Goal: Transaction & Acquisition: Purchase product/service

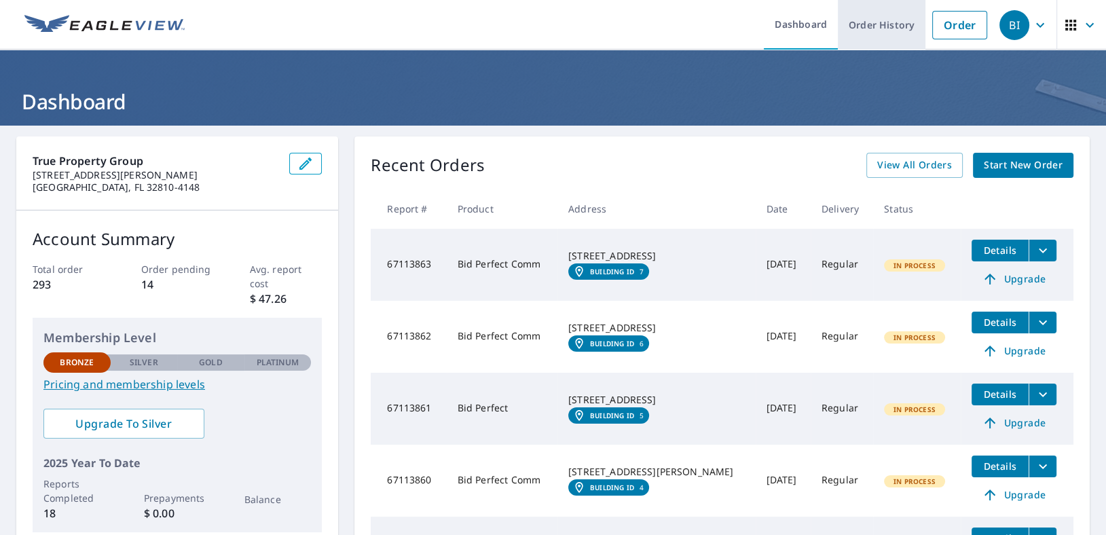
drag, startPoint x: 860, startPoint y: 20, endPoint x: 850, endPoint y: 41, distance: 24.0
click at [860, 20] on link "Order History" at bounding box center [882, 25] width 88 height 50
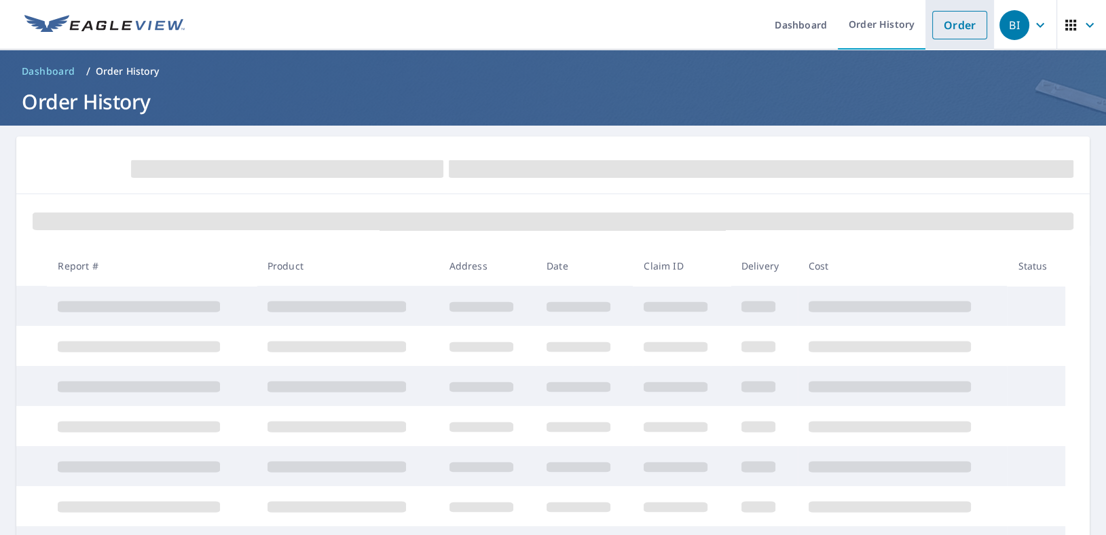
click at [958, 20] on link "Order" at bounding box center [959, 25] width 55 height 29
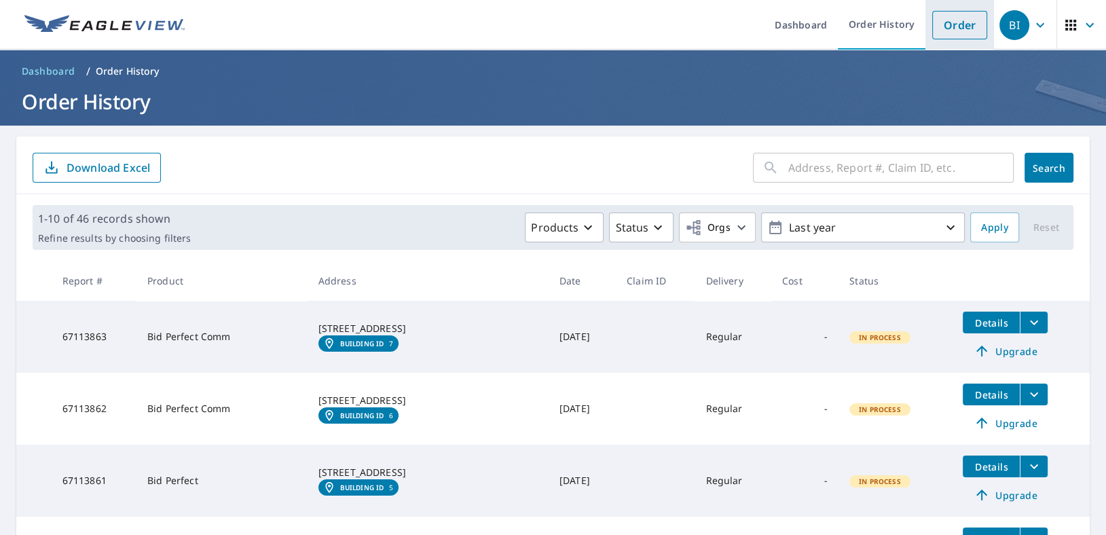
click at [943, 24] on link "Order" at bounding box center [959, 25] width 55 height 29
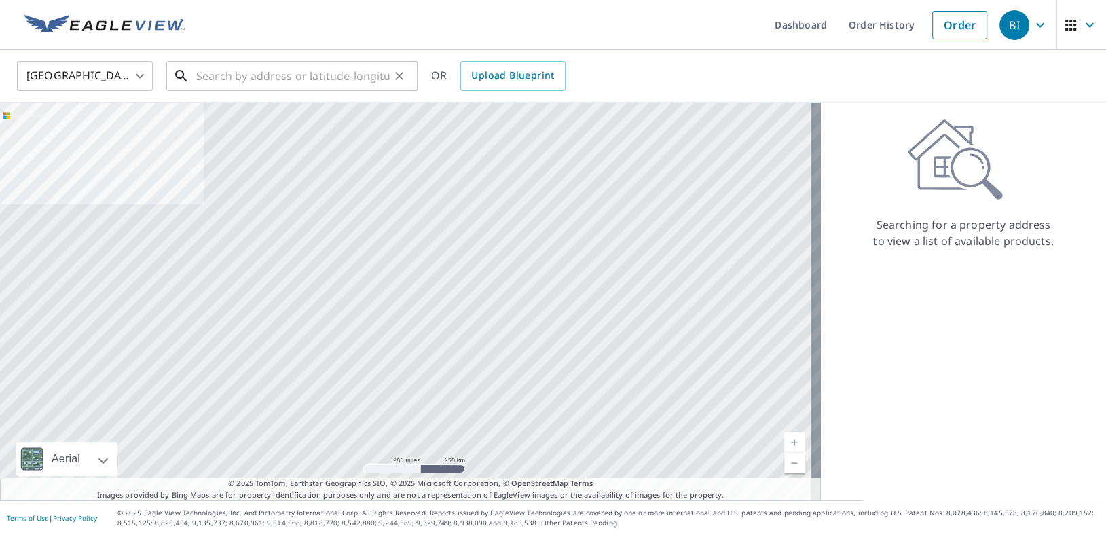
click at [245, 84] on input "text" at bounding box center [292, 76] width 193 height 38
click at [219, 81] on input "text" at bounding box center [292, 76] width 193 height 38
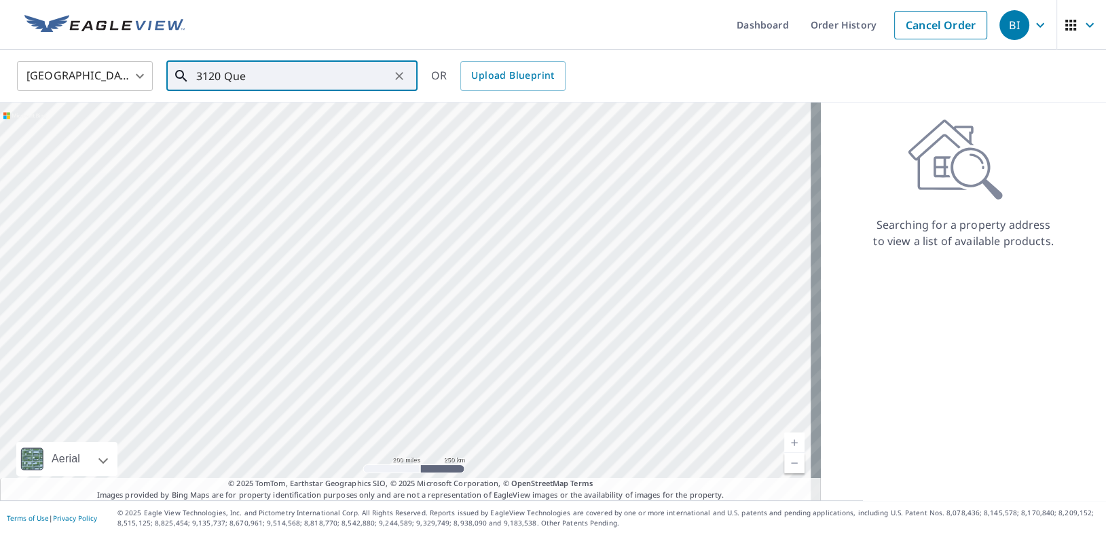
click at [239, 77] on input "3120 Que" at bounding box center [292, 76] width 193 height 38
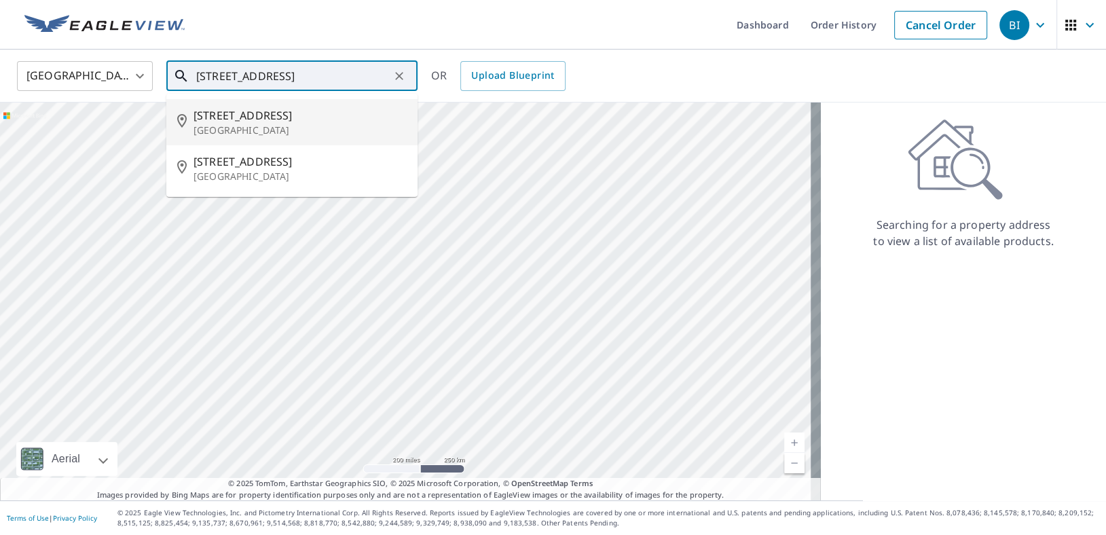
click at [223, 119] on span "[STREET_ADDRESS]" at bounding box center [299, 115] width 213 height 16
type input "[STREET_ADDRESS]"
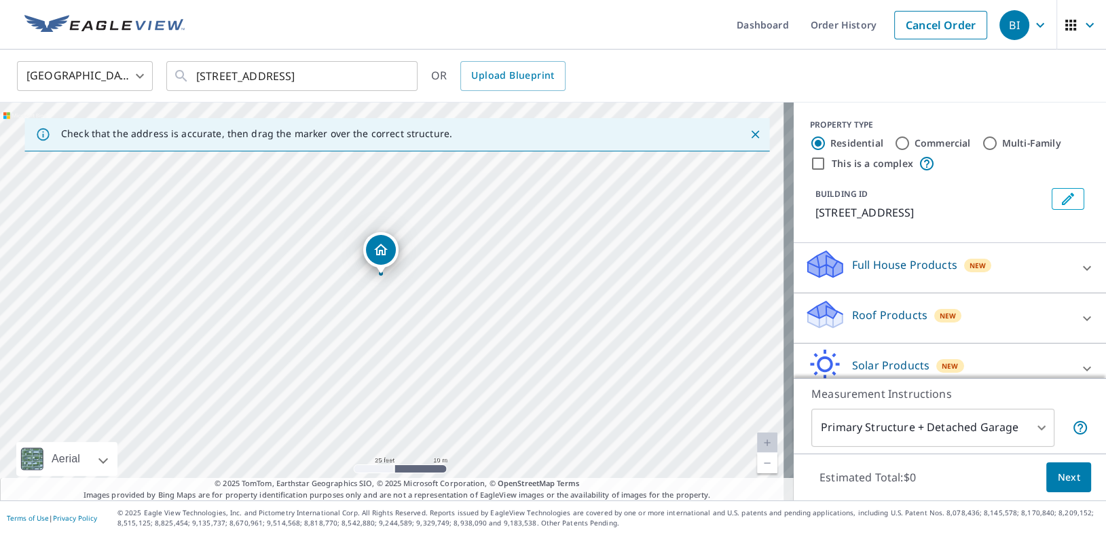
click at [982, 146] on input "Multi-Family" at bounding box center [990, 143] width 16 height 16
radio input "true"
type input "2"
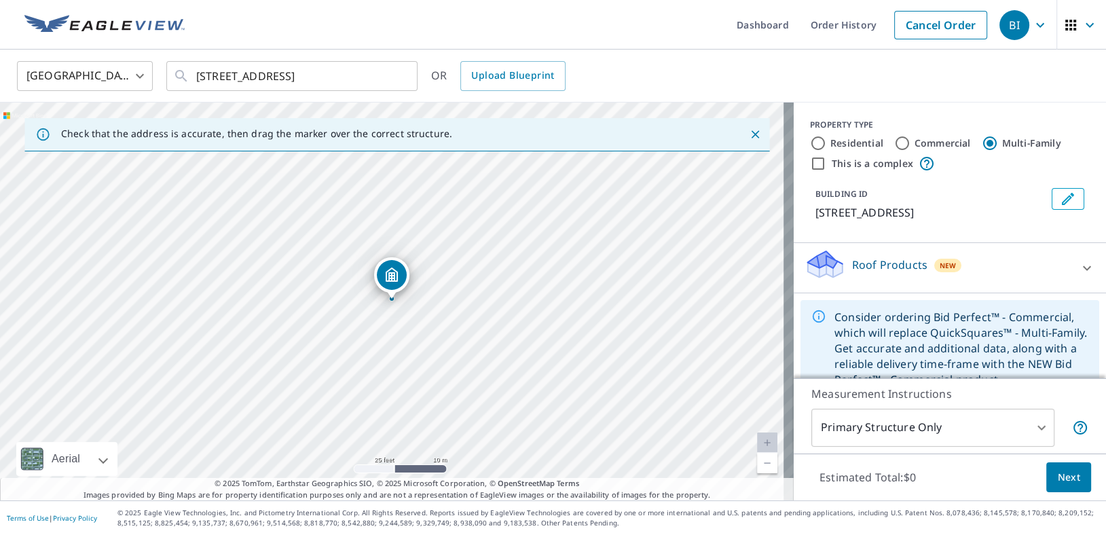
click at [832, 165] on label "This is a complex" at bounding box center [871, 164] width 81 height 14
click at [826, 165] on input "This is a complex" at bounding box center [818, 163] width 16 height 16
checkbox input "true"
radio input "true"
type input "4"
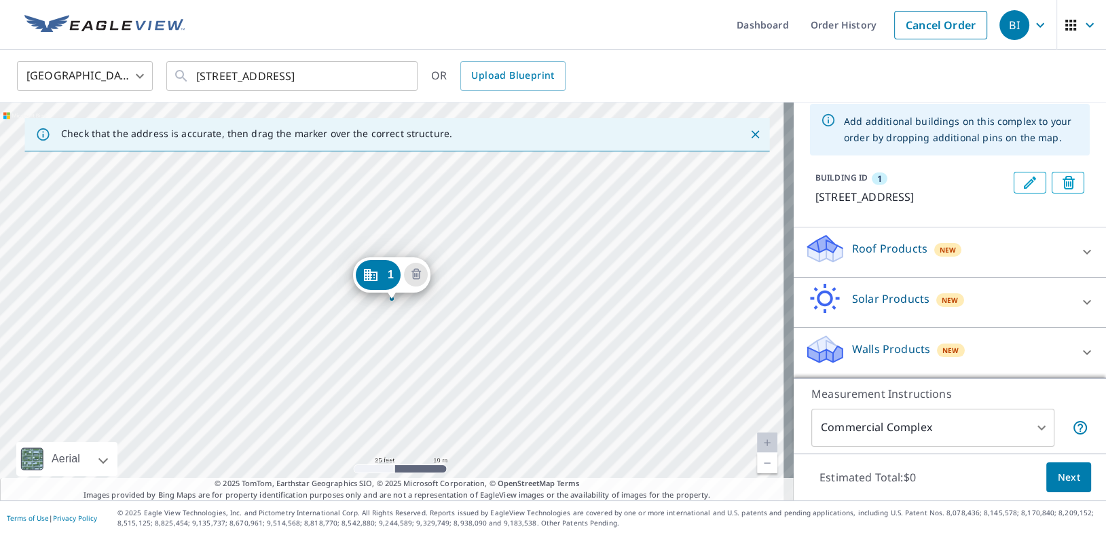
scroll to position [94, 0]
click at [1079, 253] on icon at bounding box center [1087, 252] width 16 height 16
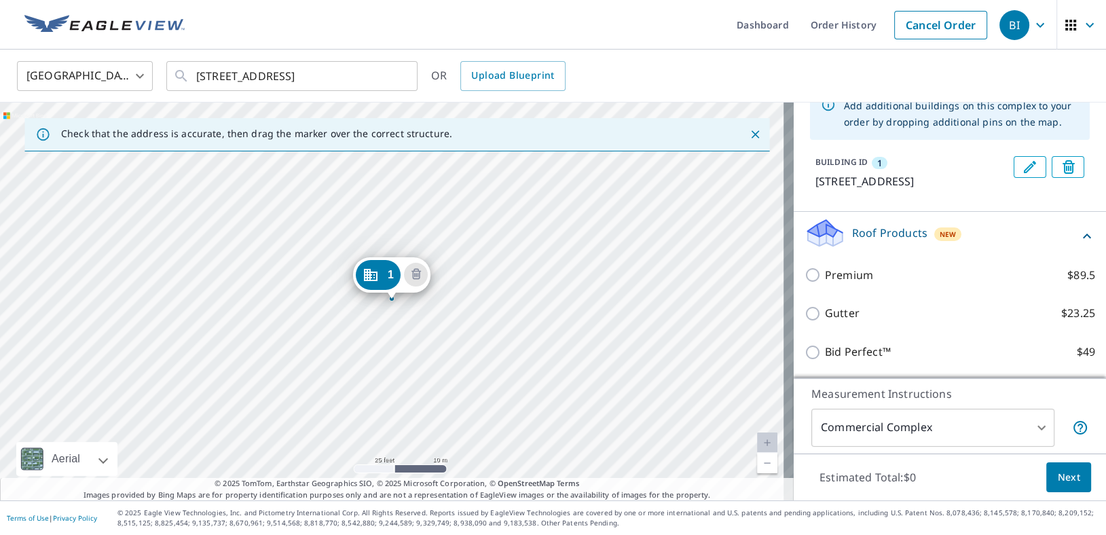
scroll to position [210, 0]
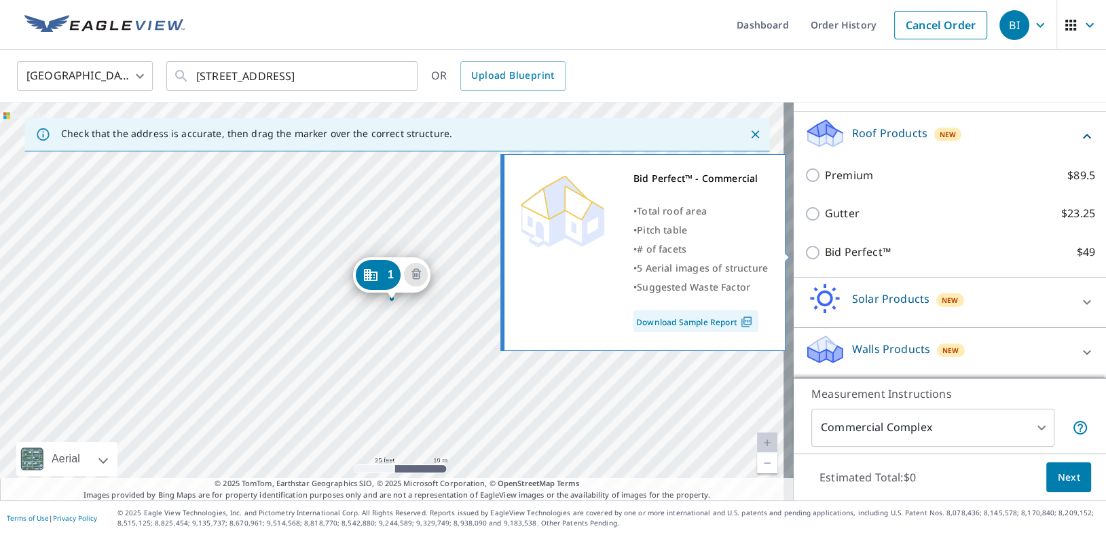
click at [880, 257] on label "Bid Perfect™ $49" at bounding box center [960, 252] width 270 height 17
click at [825, 257] on input "Bid Perfect™ $49" at bounding box center [814, 252] width 20 height 16
checkbox input "true"
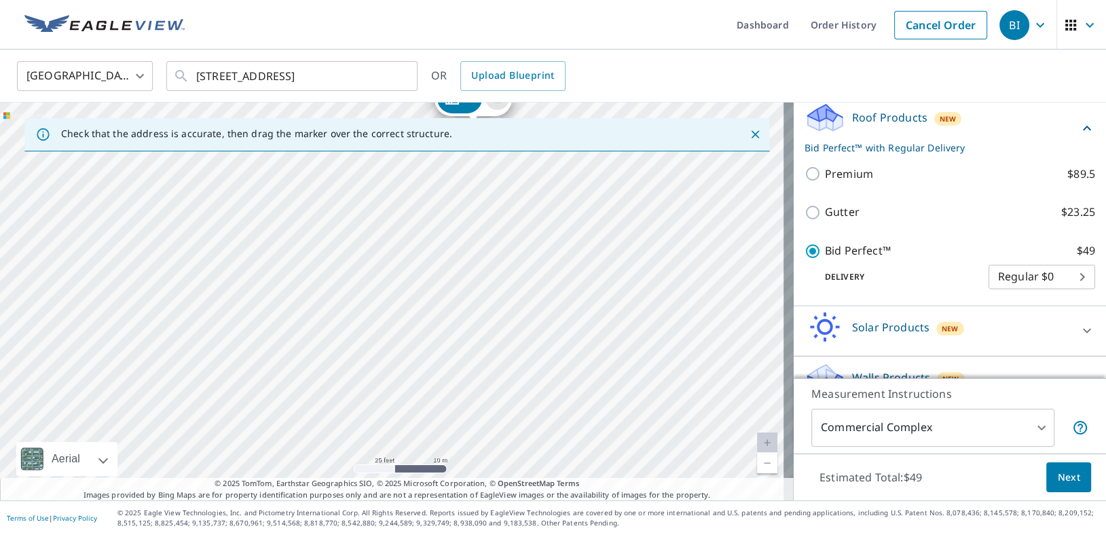
drag, startPoint x: 482, startPoint y: 388, endPoint x: 569, endPoint y: 194, distance: 212.7
click at [569, 194] on div "1 [STREET_ADDRESS]" at bounding box center [396, 301] width 793 height 398
drag, startPoint x: 435, startPoint y: 238, endPoint x: 442, endPoint y: 216, distance: 23.4
click at [442, 216] on div "1 [STREET_ADDRESS]" at bounding box center [396, 301] width 793 height 398
click at [200, 359] on div "1 [STREET_ADDRESS]" at bounding box center [396, 301] width 793 height 398
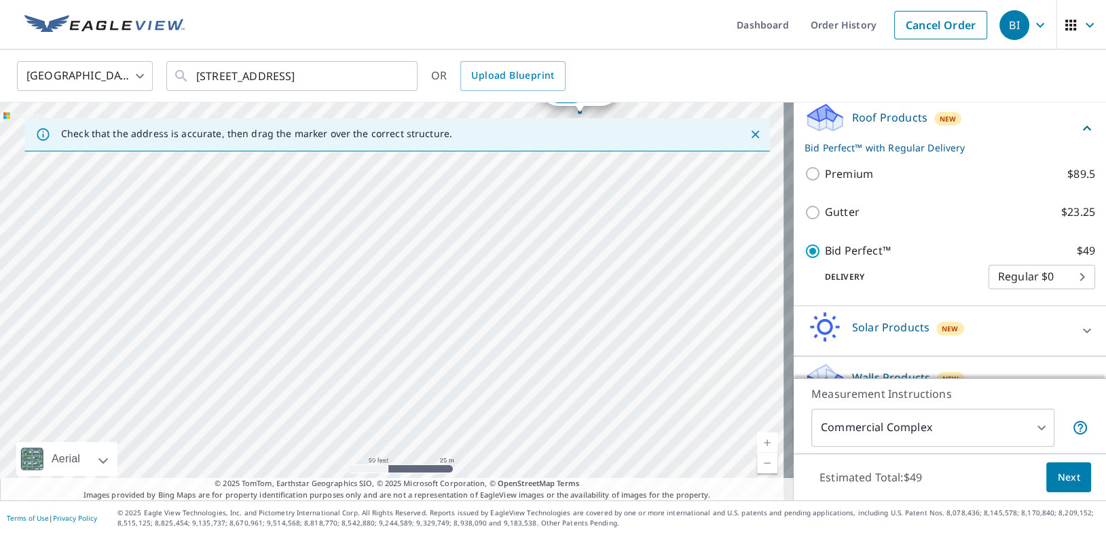
click at [204, 355] on div "1 [STREET_ADDRESS]" at bounding box center [396, 301] width 793 height 398
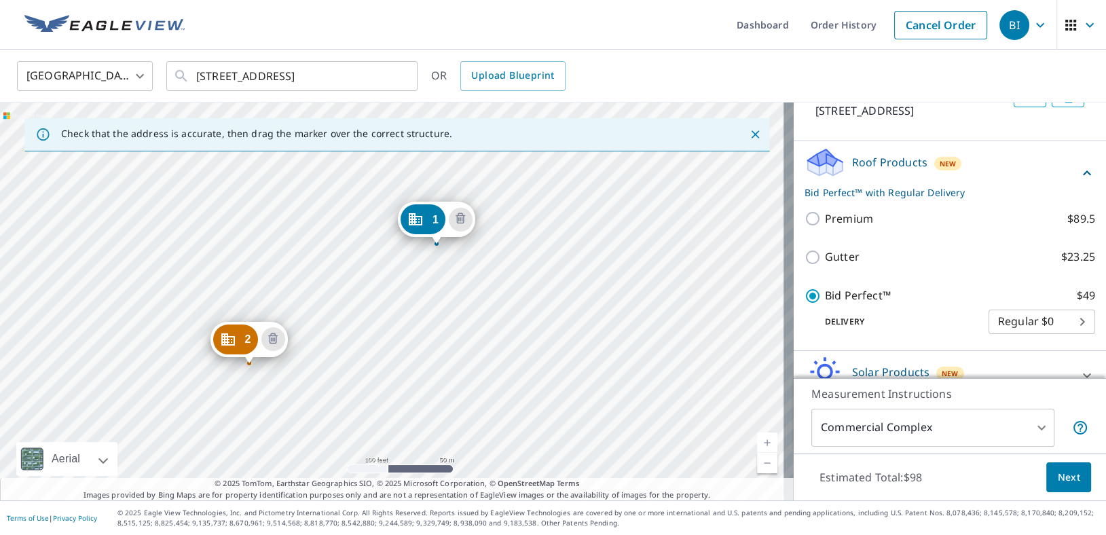
drag, startPoint x: 337, startPoint y: 327, endPoint x: 384, endPoint y: 263, distance: 79.6
click at [384, 263] on div "2 [STREET_ADDRESS] 1 [STREET_ADDRESS]" at bounding box center [396, 301] width 793 height 398
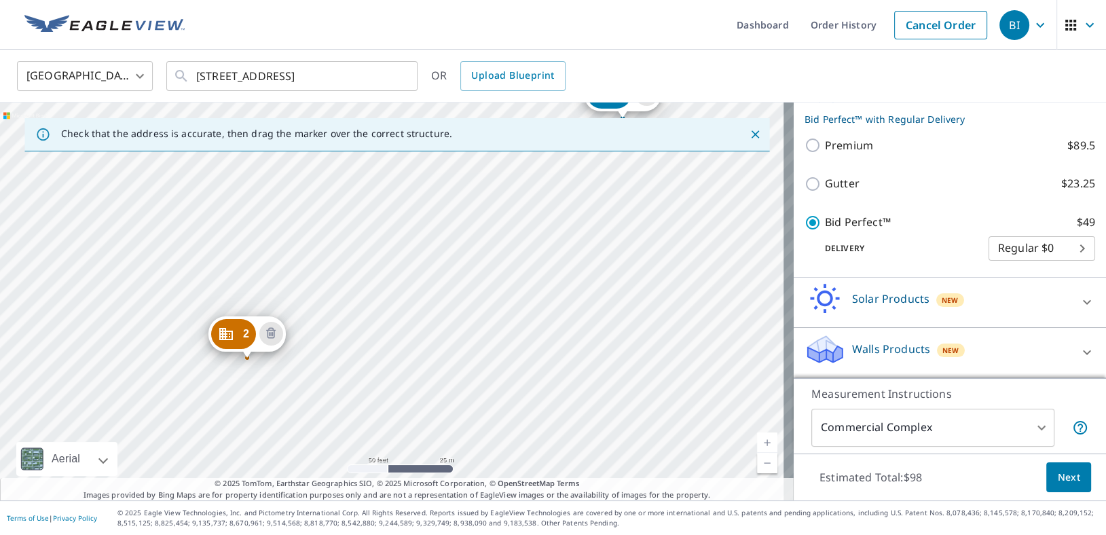
scroll to position [315, 0]
click at [1069, 488] on button "Next" at bounding box center [1068, 477] width 45 height 31
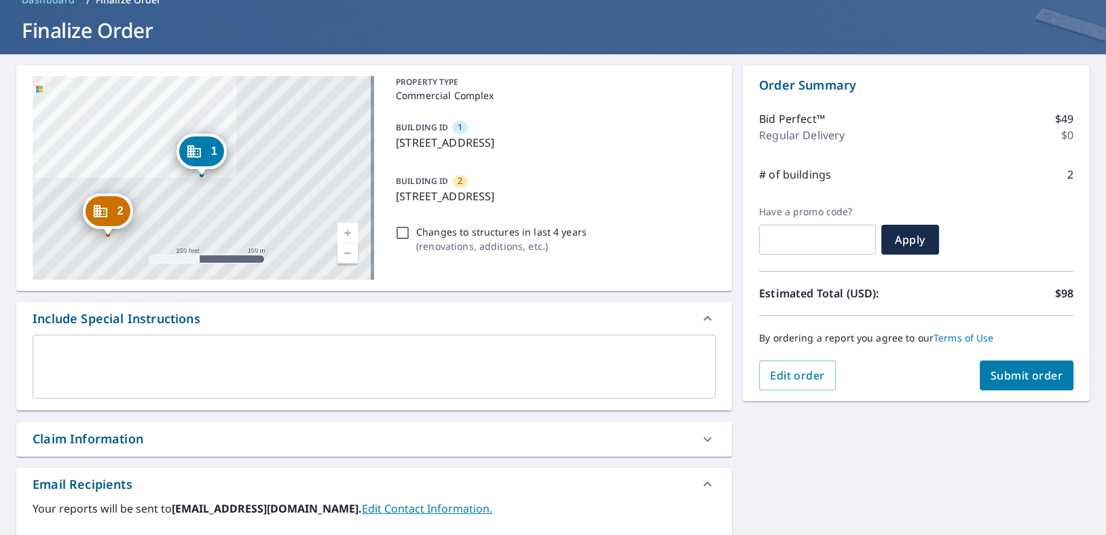
scroll to position [47, 0]
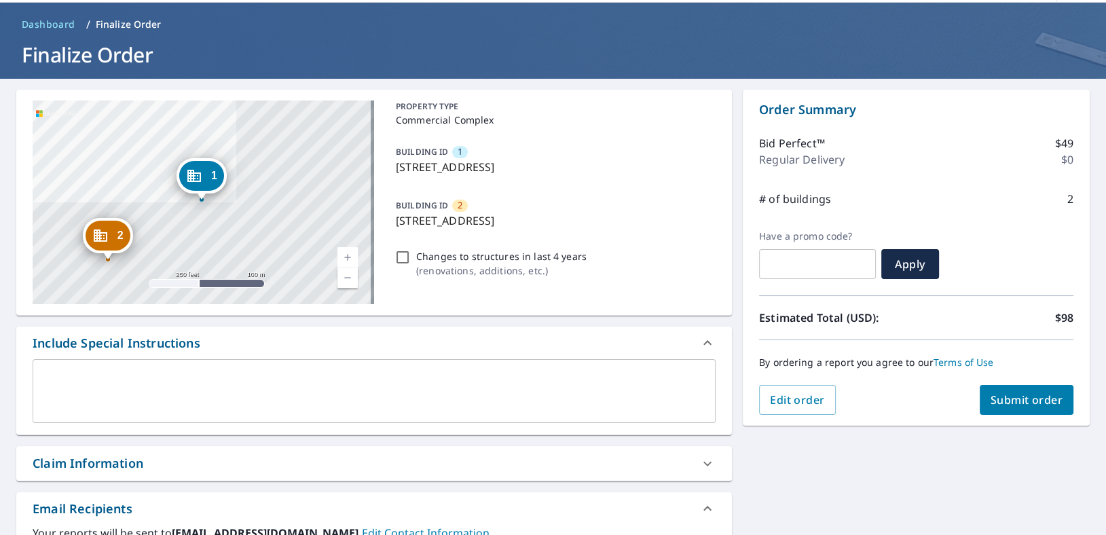
click at [407, 261] on input "Changes to structures in last 4 years ( renovations, additions, etc. )" at bounding box center [402, 257] width 16 height 16
checkbox input "true"
click at [1042, 405] on span "Submit order" at bounding box center [1026, 399] width 73 height 15
